Goal: Browse casually

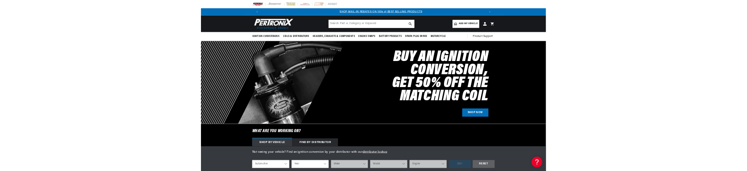
scroll to position [0, 487]
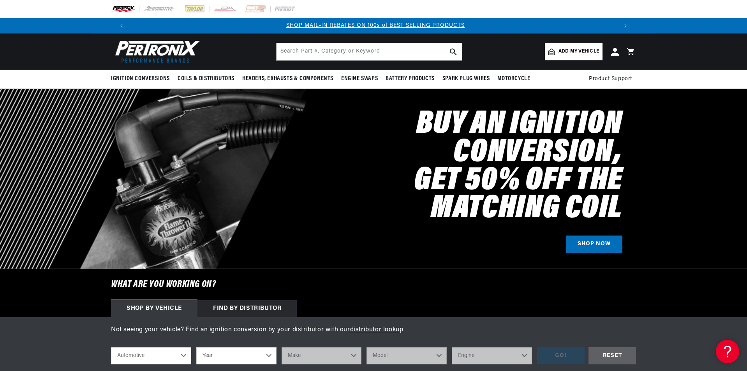
click at [97, 116] on div at bounding box center [373, 179] width 747 height 180
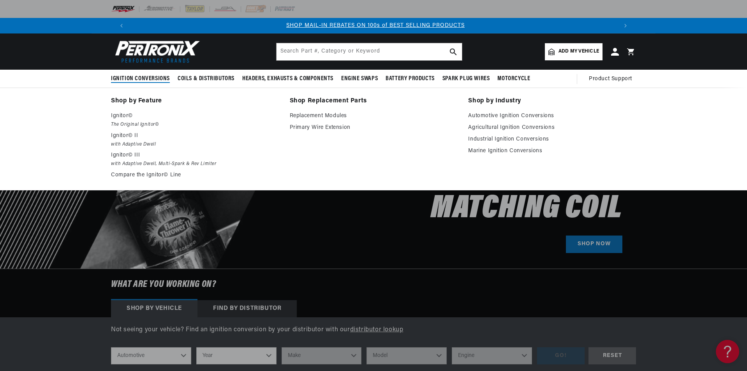
drag, startPoint x: 98, startPoint y: 122, endPoint x: 55, endPoint y: 208, distance: 96.2
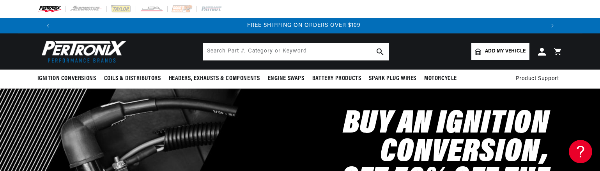
scroll to position [0, 860]
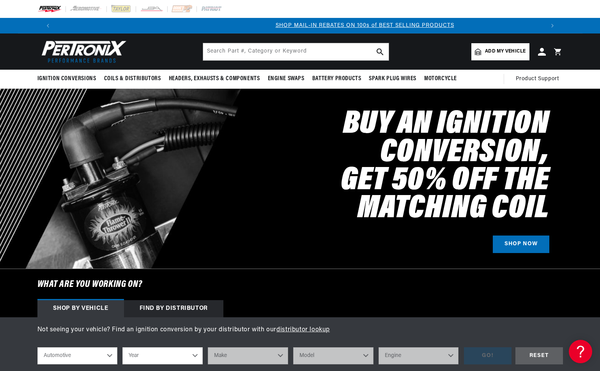
scroll to position [0, 487]
